Goal: Navigation & Orientation: Understand site structure

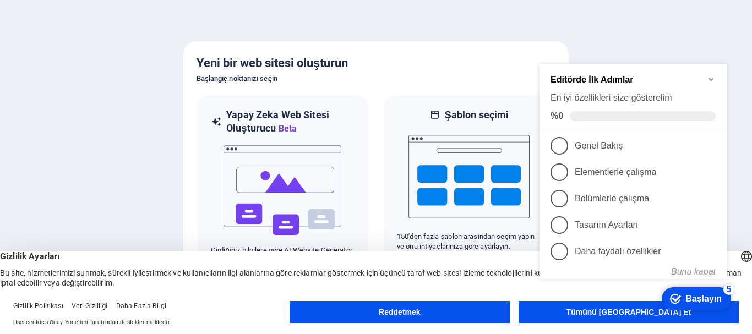
click at [562, 316] on appcues-checklist "Ekranda bağlamsal yardım kontrol listesi mevcut" at bounding box center [635, 182] width 200 height 270
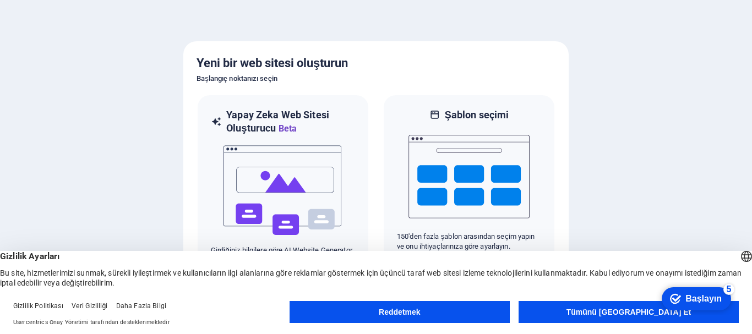
click at [656, 316] on appcues-checklist "Ekranda bağlamsal yardım kontrol listesi mevcut" at bounding box center [695, 300] width 79 height 36
click at [606, 317] on button "Tümünü Kabul Et" at bounding box center [628, 312] width 220 height 22
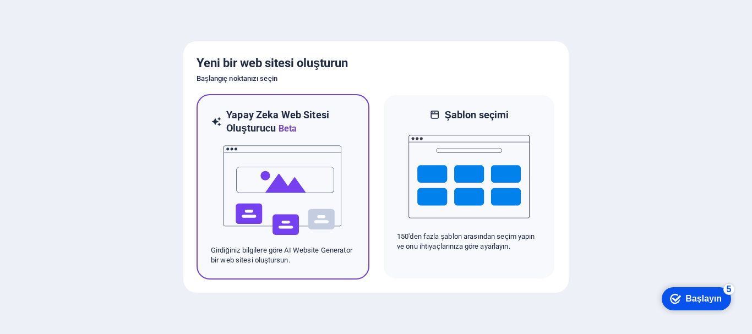
click at [292, 261] on p "Girdiğiniz bilgilere göre AI Website Generator bir web sitesi oluştursun." at bounding box center [283, 255] width 144 height 20
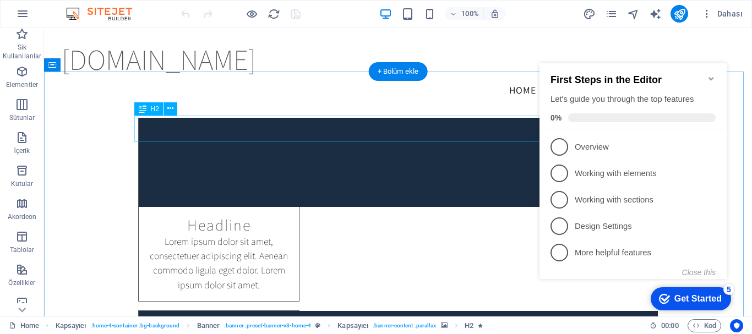
scroll to position [786, 0]
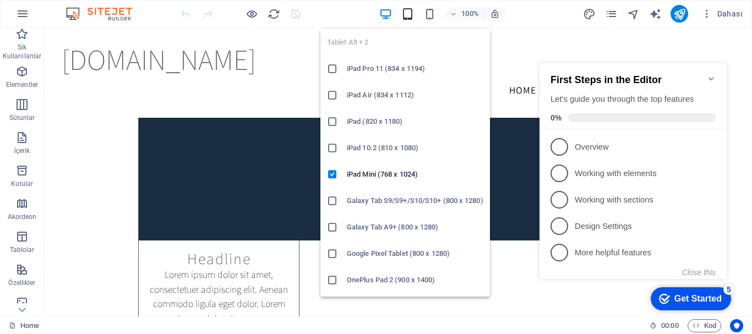
click at [408, 15] on icon "button" at bounding box center [407, 14] width 13 height 13
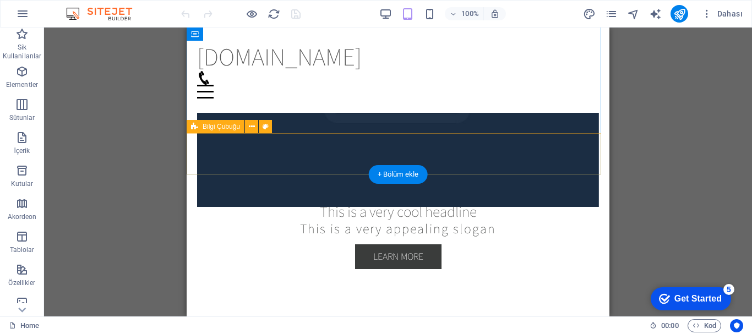
scroll to position [0, 0]
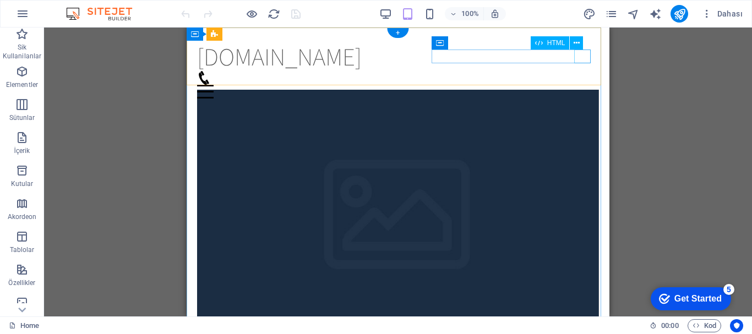
click at [588, 85] on div "Menu" at bounding box center [398, 92] width 402 height 14
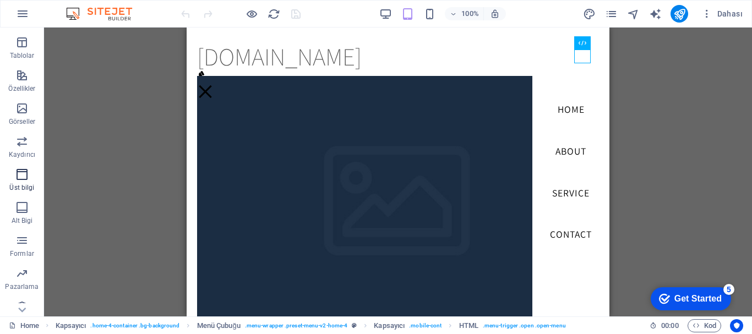
scroll to position [206, 0]
